Goal: Information Seeking & Learning: Understand process/instructions

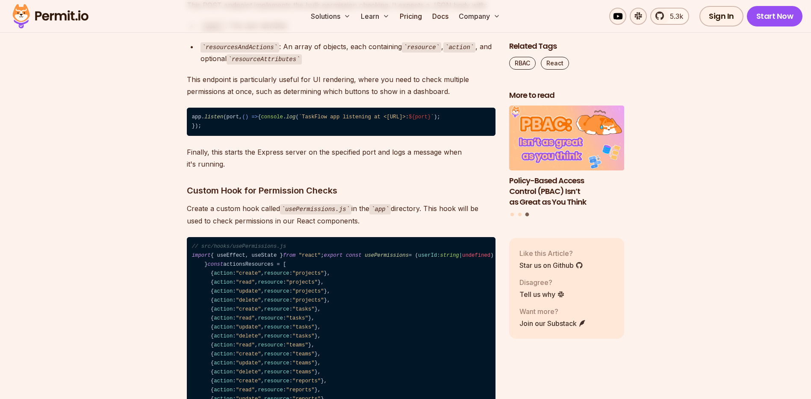
scroll to position [6135, 0]
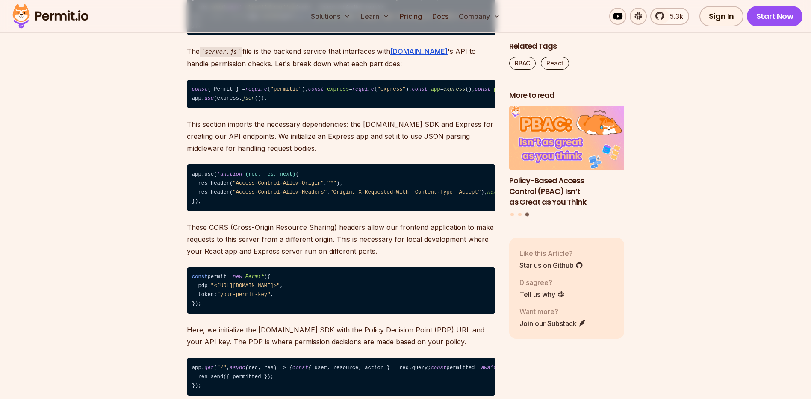
scroll to position [5312, 0]
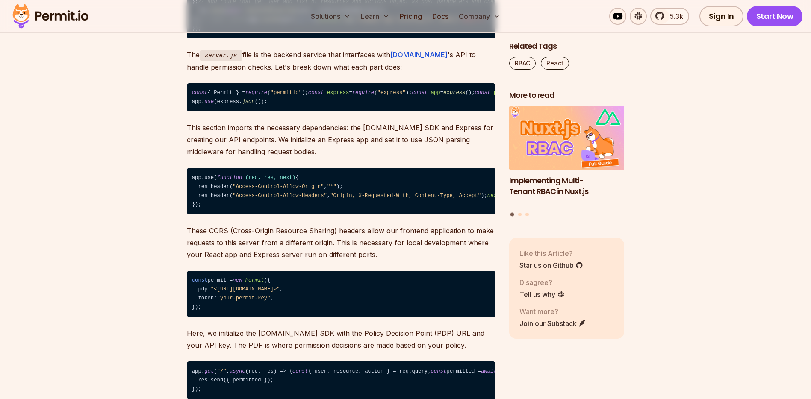
drag, startPoint x: 344, startPoint y: 248, endPoint x: 197, endPoint y: 250, distance: 147.1
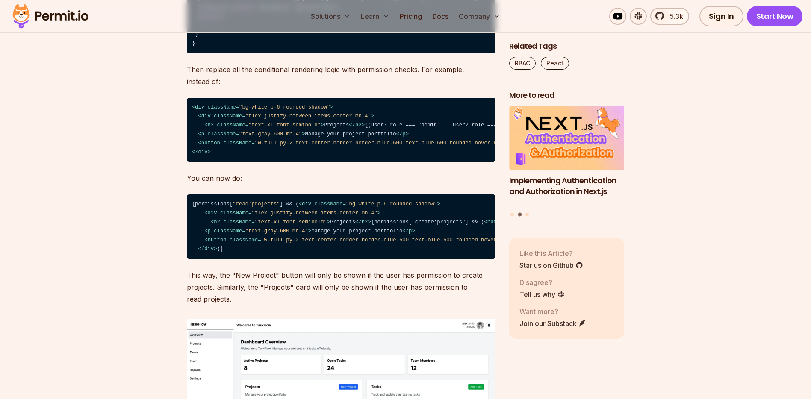
scroll to position [7013, 0]
